Goal: Task Accomplishment & Management: Manage account settings

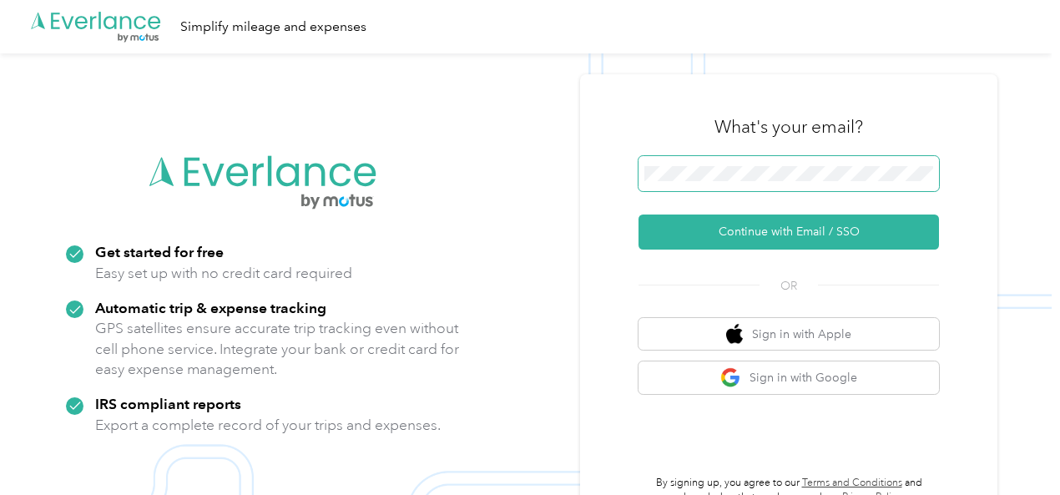
click at [658, 184] on span at bounding box center [788, 173] width 300 height 35
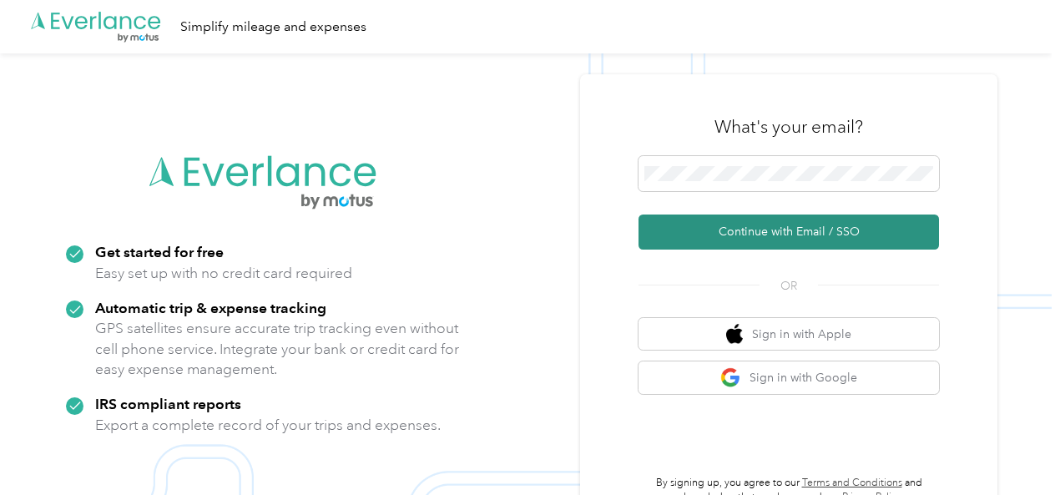
click at [810, 225] on button "Continue with Email / SSO" at bounding box center [788, 231] width 300 height 35
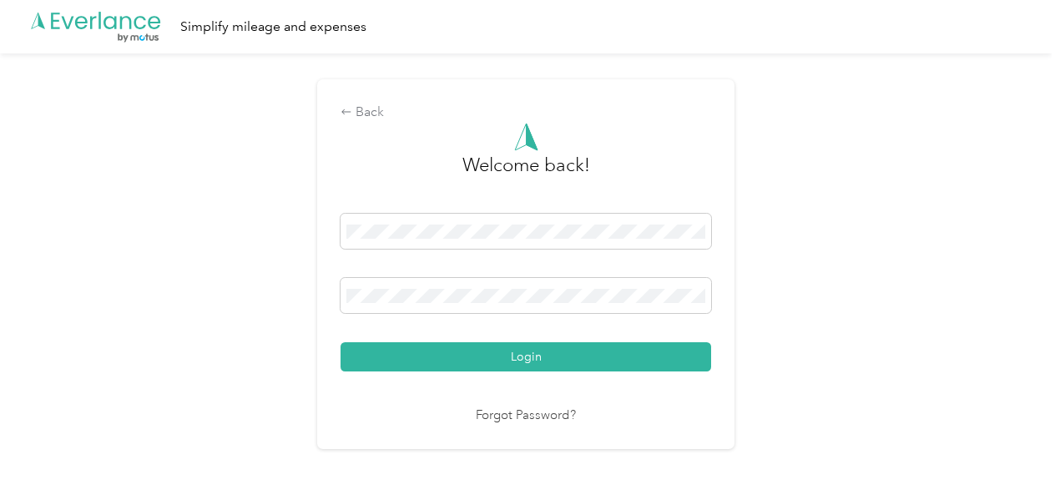
click at [522, 358] on button "Login" at bounding box center [526, 356] width 371 height 29
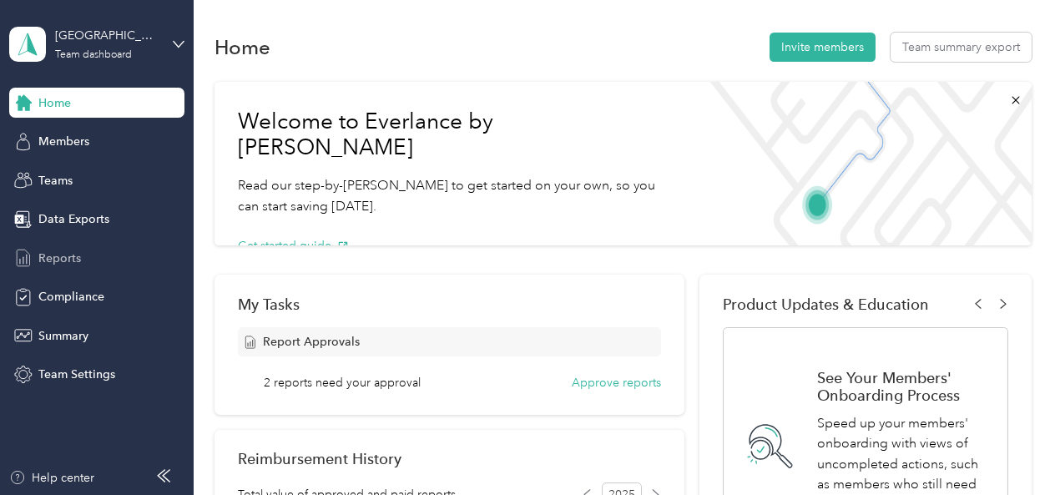
click at [50, 259] on span "Reports" at bounding box center [59, 259] width 43 height 18
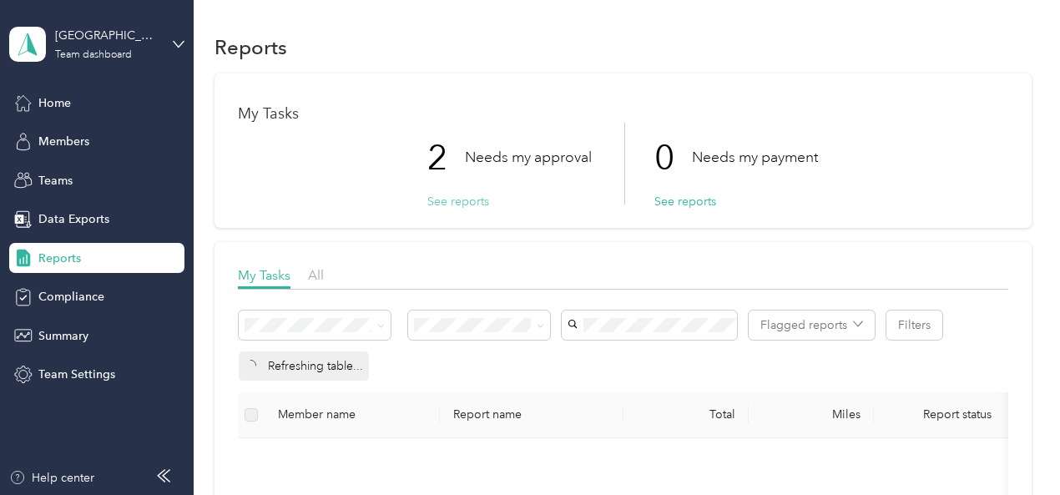
click at [449, 205] on button "See reports" at bounding box center [458, 202] width 62 height 18
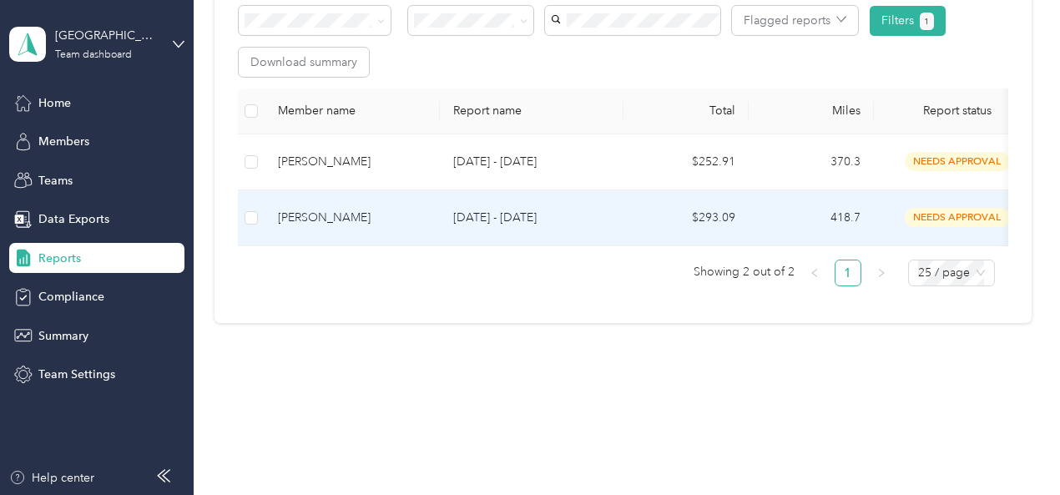
scroll to position [274, 0]
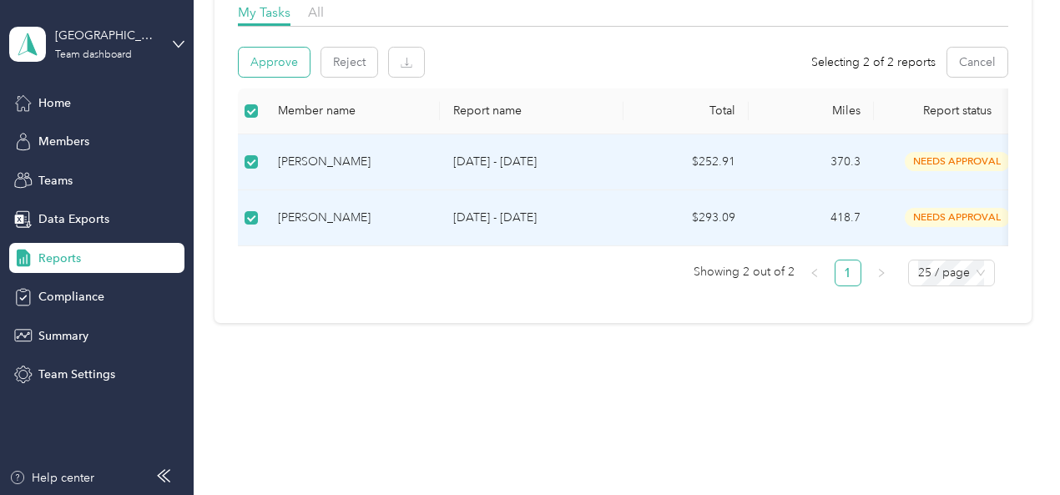
click at [277, 52] on button "Approve" at bounding box center [274, 62] width 71 height 29
